Goal: Task Accomplishment & Management: Manage account settings

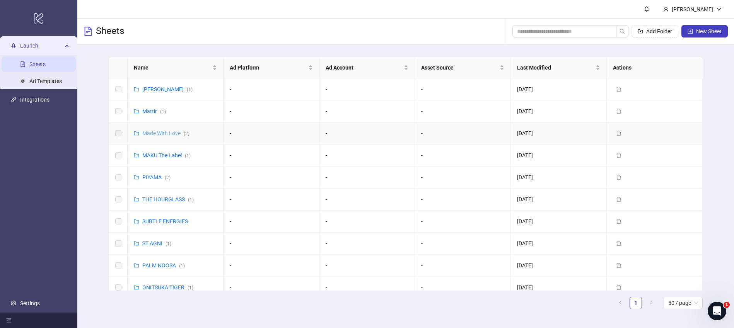
click at [165, 135] on link "Made With Love ( 2 )" at bounding box center [165, 133] width 47 height 6
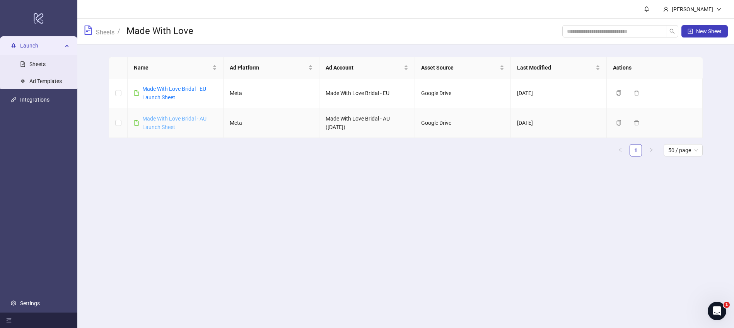
click at [160, 126] on link "Made With Love Bridal - AU Launch Sheet" at bounding box center [174, 123] width 64 height 15
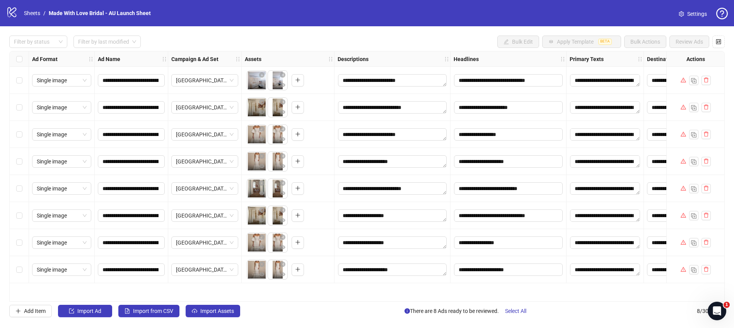
click at [23, 271] on div "Select row 8" at bounding box center [19, 269] width 19 height 27
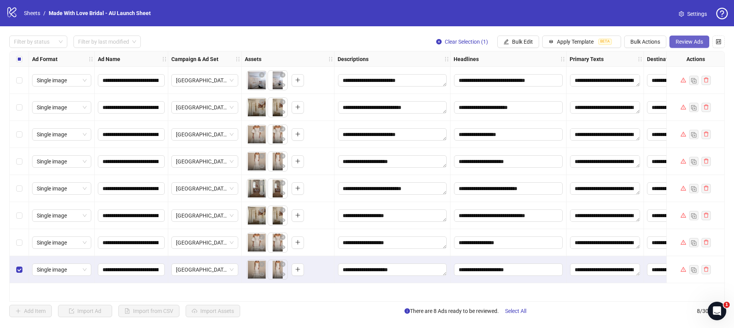
click at [697, 45] on button "Review Ads" at bounding box center [689, 42] width 40 height 12
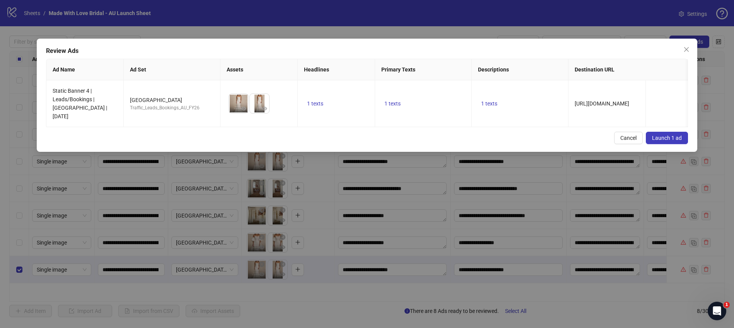
click at [669, 135] on span "Launch 1 ad" at bounding box center [667, 138] width 30 height 6
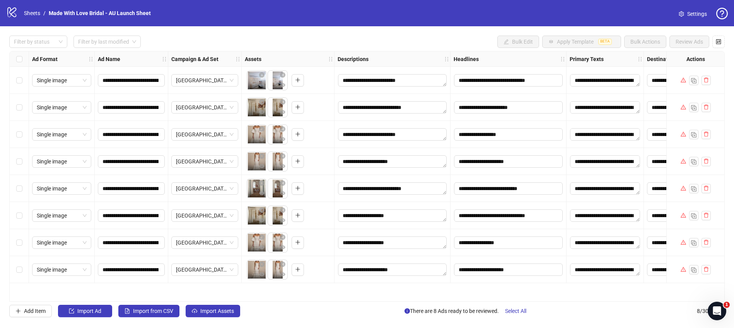
click at [695, 10] on span "Settings" at bounding box center [697, 14] width 20 height 9
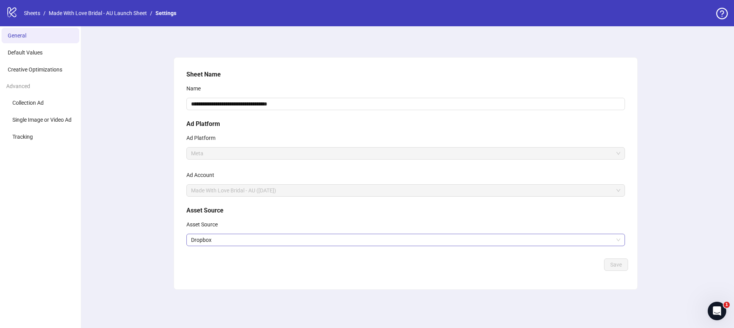
click at [204, 237] on span "Dropbox" at bounding box center [405, 240] width 429 height 12
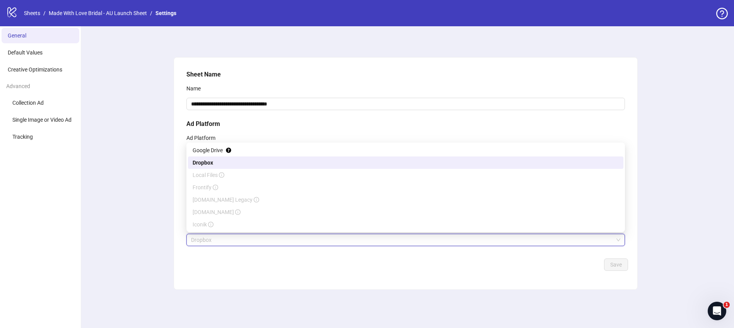
click at [148, 194] on div "**********" at bounding box center [405, 177] width 657 height 302
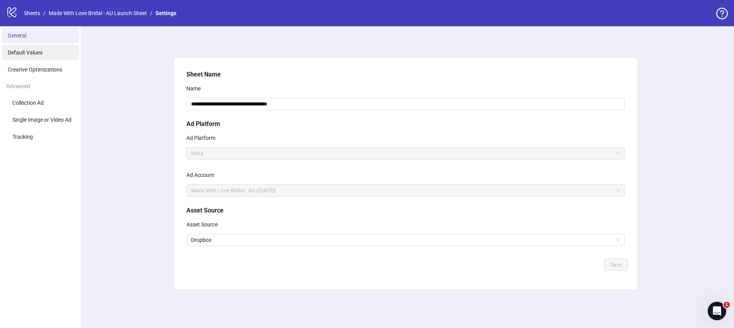
click at [32, 52] on span "Default Values" at bounding box center [25, 52] width 35 height 6
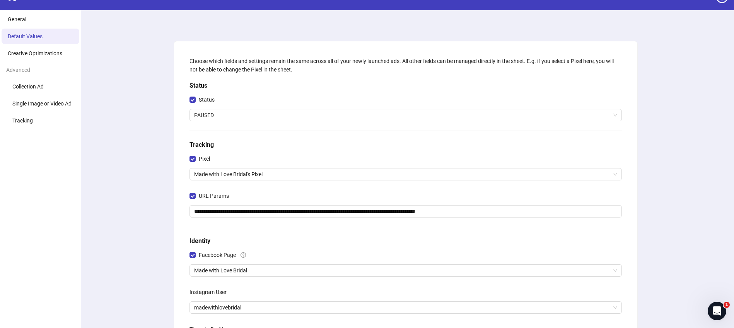
scroll to position [14, 0]
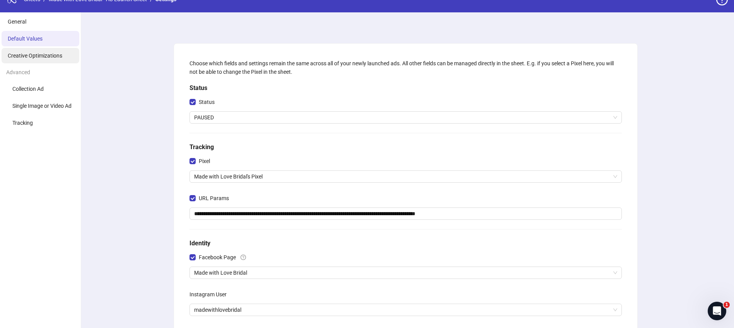
click at [24, 59] on li "Creative Optimizations" at bounding box center [41, 55] width 78 height 15
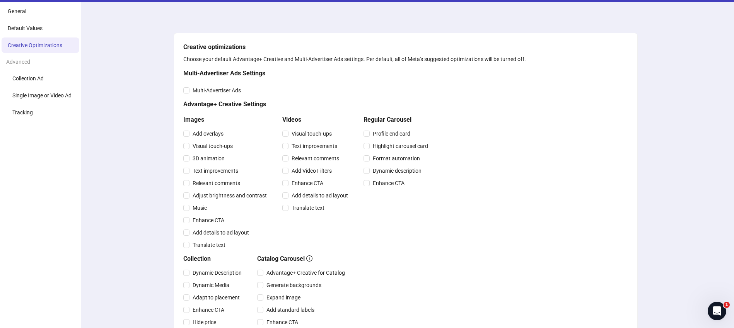
scroll to position [19, 0]
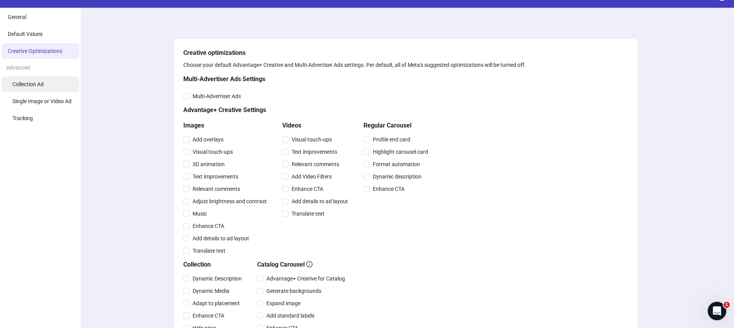
click at [36, 84] on span "Collection Ad" at bounding box center [27, 84] width 31 height 6
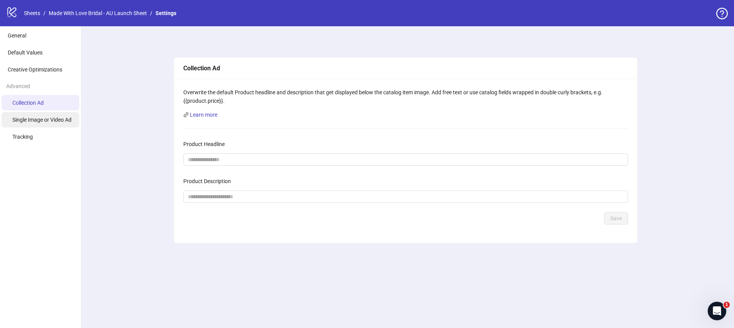
click at [44, 119] on span "Single Image or Video Ad" at bounding box center [41, 120] width 59 height 6
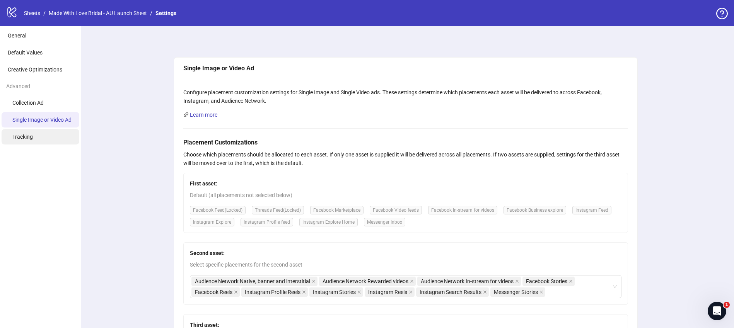
click at [43, 143] on li "Tracking" at bounding box center [41, 136] width 78 height 15
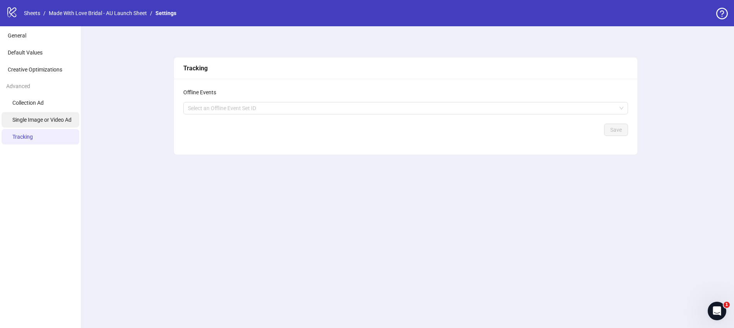
click at [47, 116] on li "Single Image or Video Ad" at bounding box center [41, 119] width 78 height 15
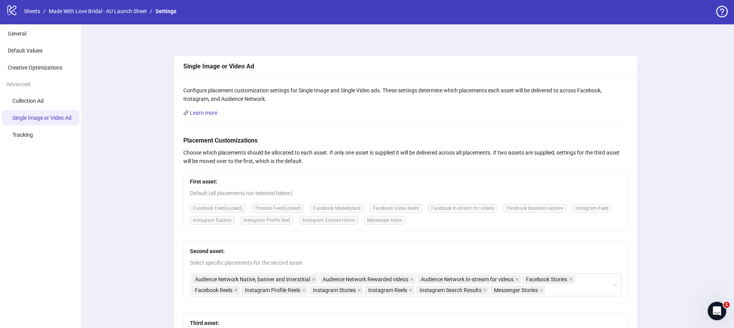
scroll to position [1, 0]
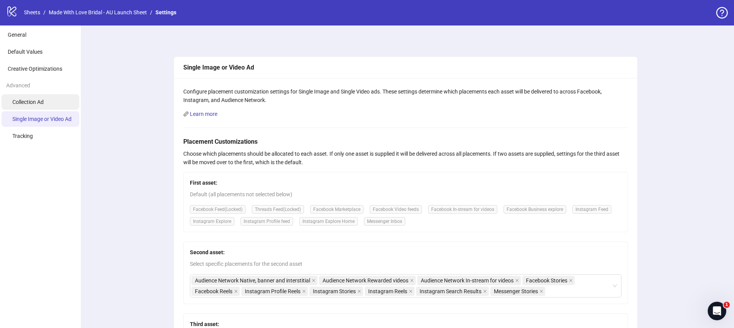
click at [48, 102] on li "Collection Ad" at bounding box center [41, 101] width 78 height 15
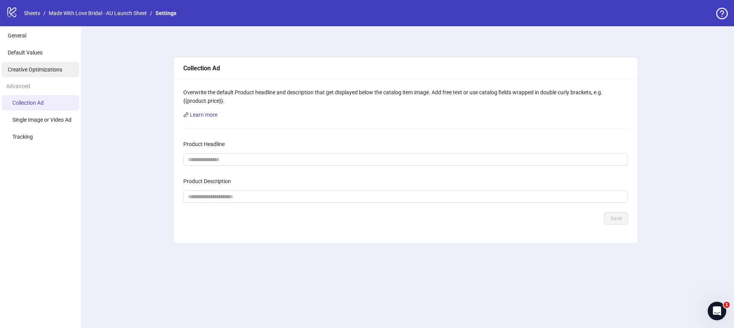
click at [44, 72] on span "Creative Optimizations" at bounding box center [35, 70] width 55 height 6
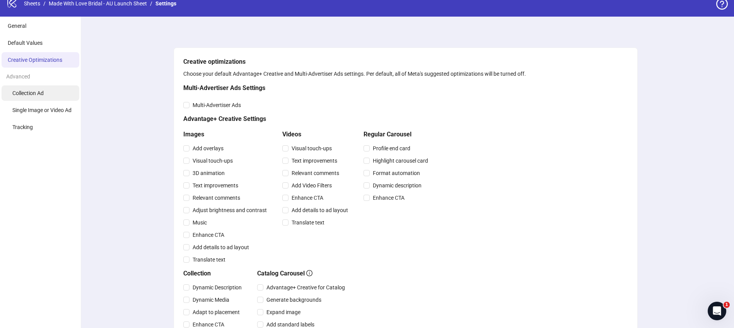
scroll to position [7, 0]
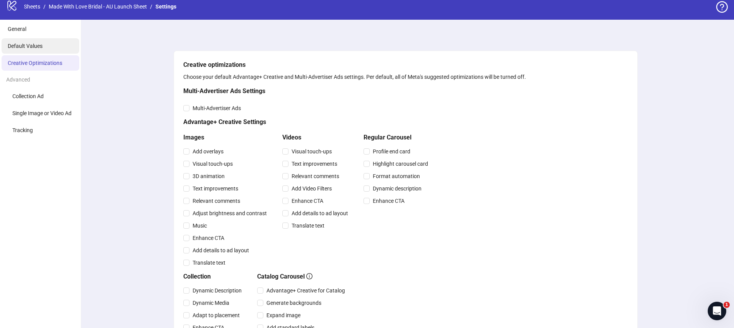
click at [37, 41] on li "Default Values" at bounding box center [41, 45] width 78 height 15
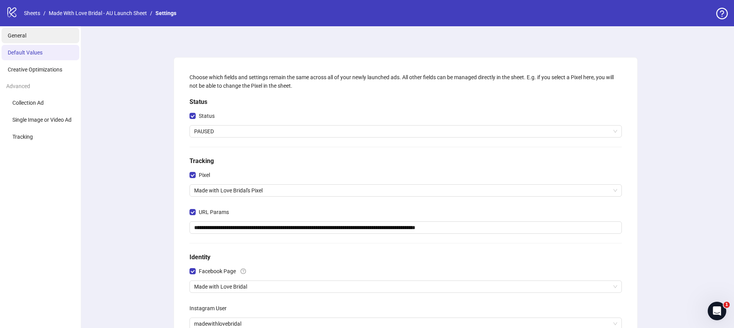
click at [27, 40] on li "General" at bounding box center [41, 35] width 78 height 15
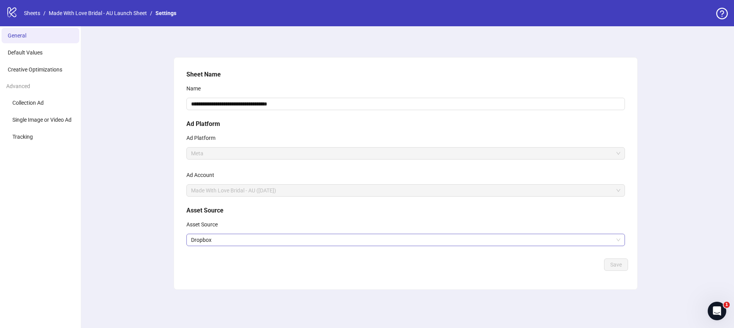
click at [219, 237] on span "Dropbox" at bounding box center [405, 240] width 429 height 12
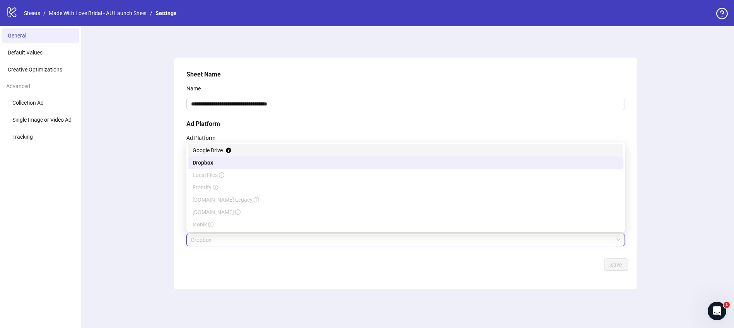
click at [245, 150] on div "Google Drive" at bounding box center [406, 150] width 426 height 9
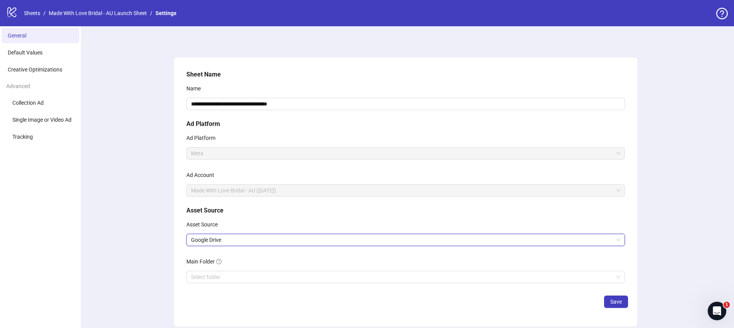
click at [237, 241] on span "Google Drive" at bounding box center [405, 240] width 429 height 12
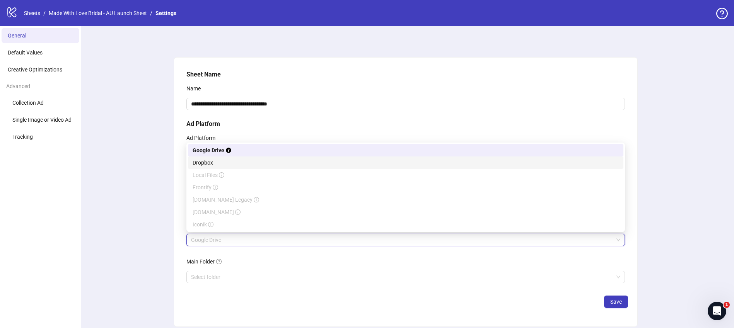
click at [212, 163] on div "Dropbox" at bounding box center [406, 163] width 426 height 9
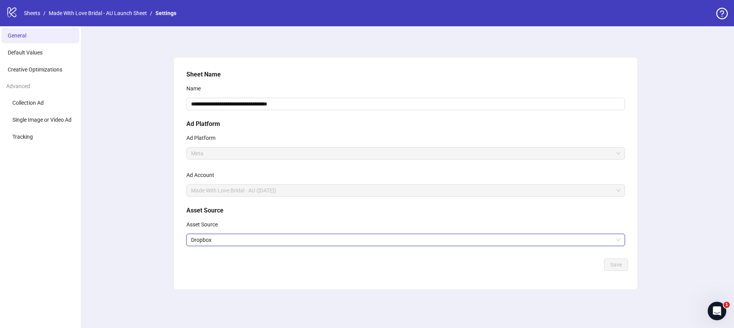
click at [160, 213] on div "**********" at bounding box center [405, 177] width 657 height 302
click at [80, 11] on link "Made With Love Bridal - AU Launch Sheet" at bounding box center [97, 13] width 101 height 9
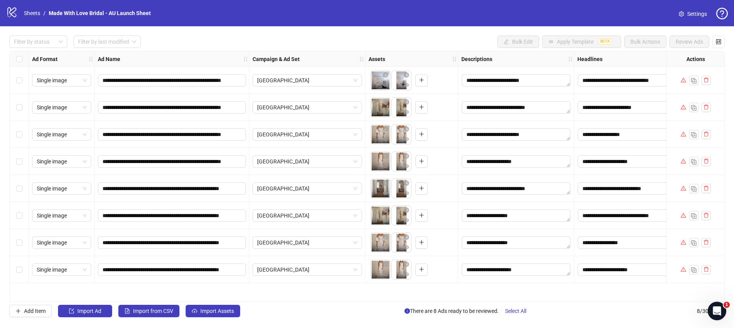
click at [477, 57] on strong "Descriptions" at bounding box center [476, 59] width 31 height 9
click at [457, 61] on icon "holder" at bounding box center [457, 58] width 5 height 5
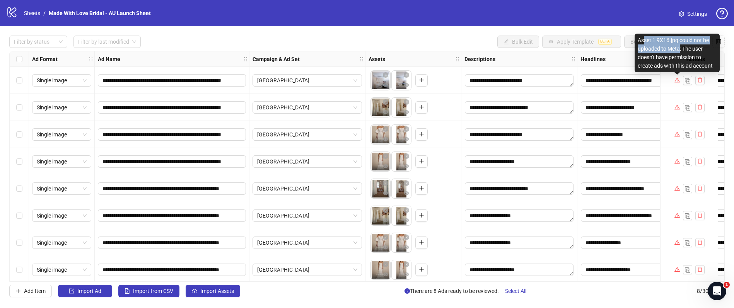
drag, startPoint x: 645, startPoint y: 41, endPoint x: 680, endPoint y: 50, distance: 36.8
click at [680, 50] on div "Asset 1 9X16.jpg could not be uploaded to Meta: The user doesn't have permissio…" at bounding box center [677, 53] width 85 height 39
click at [686, 55] on div "Asset 1 9X16.jpg could not be uploaded to Meta: The user doesn't have permissio…" at bounding box center [677, 53] width 85 height 39
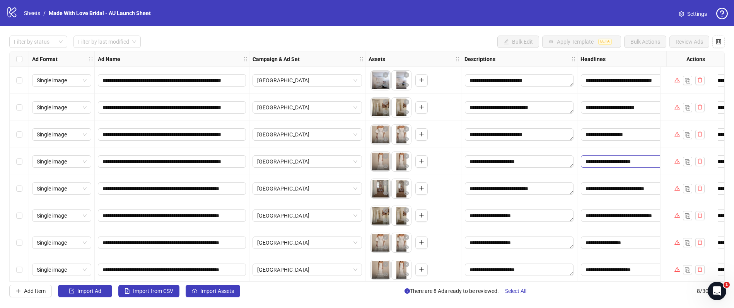
scroll to position [5, 0]
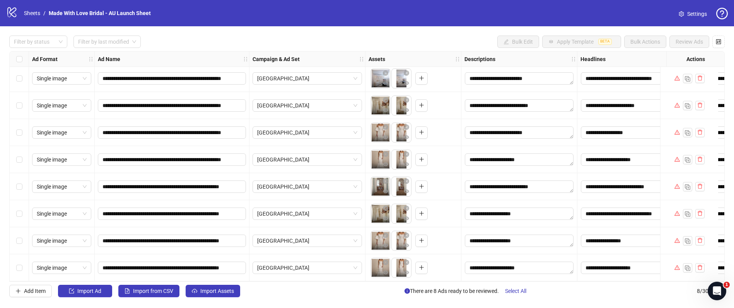
click at [281, 290] on div "Add Item Import Ad Import from CSV Import Assets There are 8 Ads ready to be re…" at bounding box center [366, 291] width 715 height 12
click at [692, 12] on span "Settings" at bounding box center [697, 14] width 20 height 9
